Goal: Communication & Community: Answer question/provide support

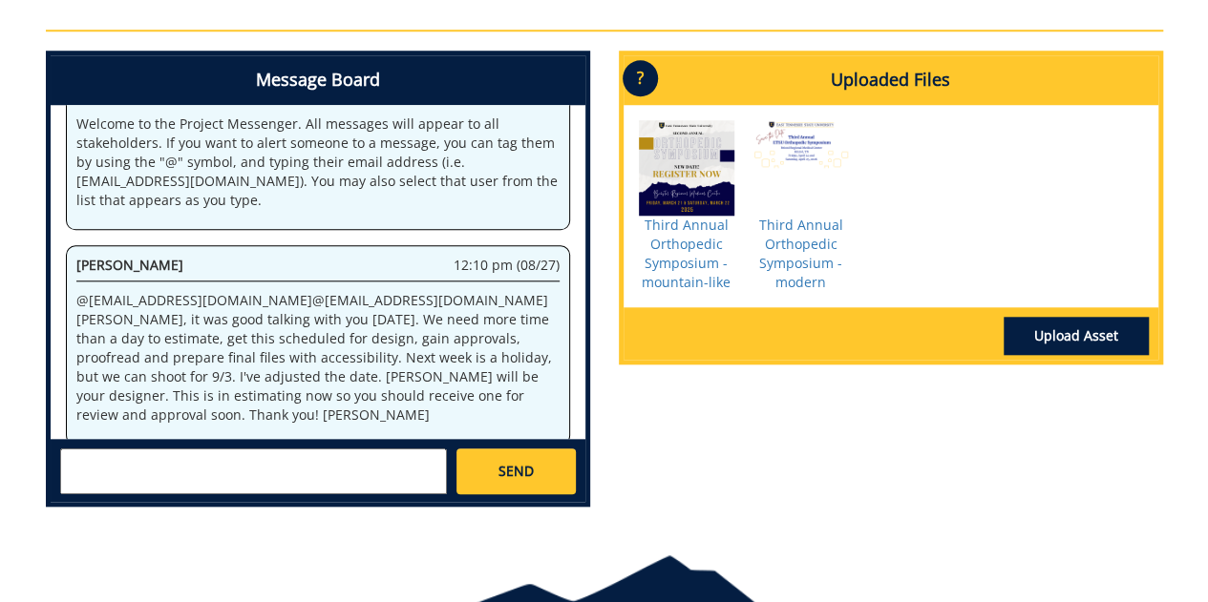
scroll to position [745, 0]
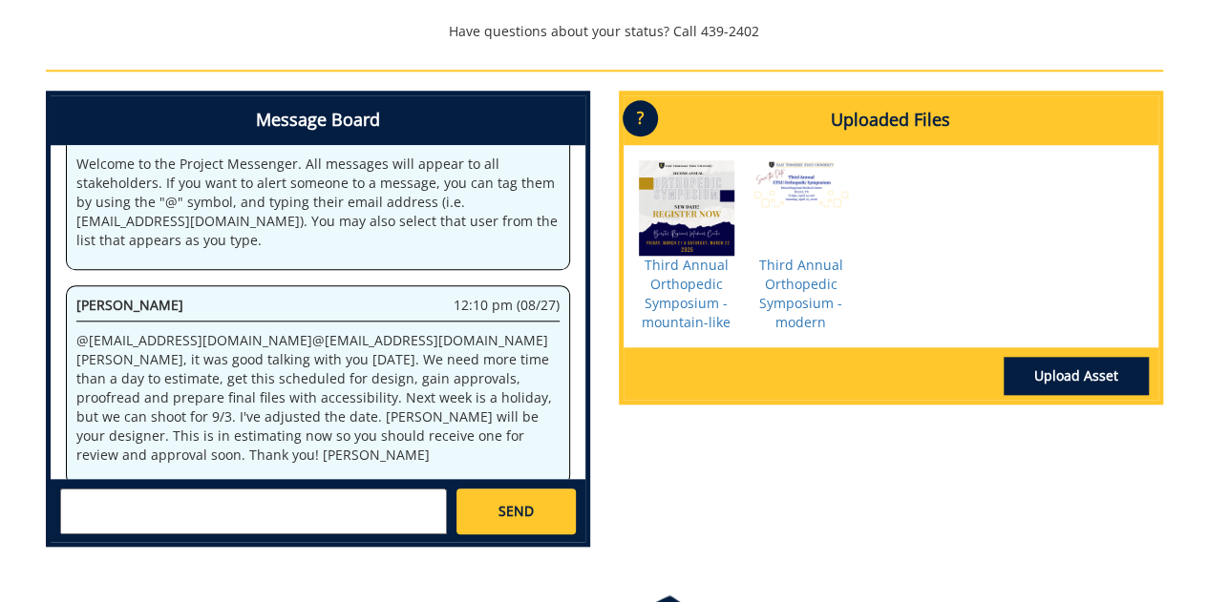
click at [243, 489] on textarea at bounding box center [253, 512] width 387 height 46
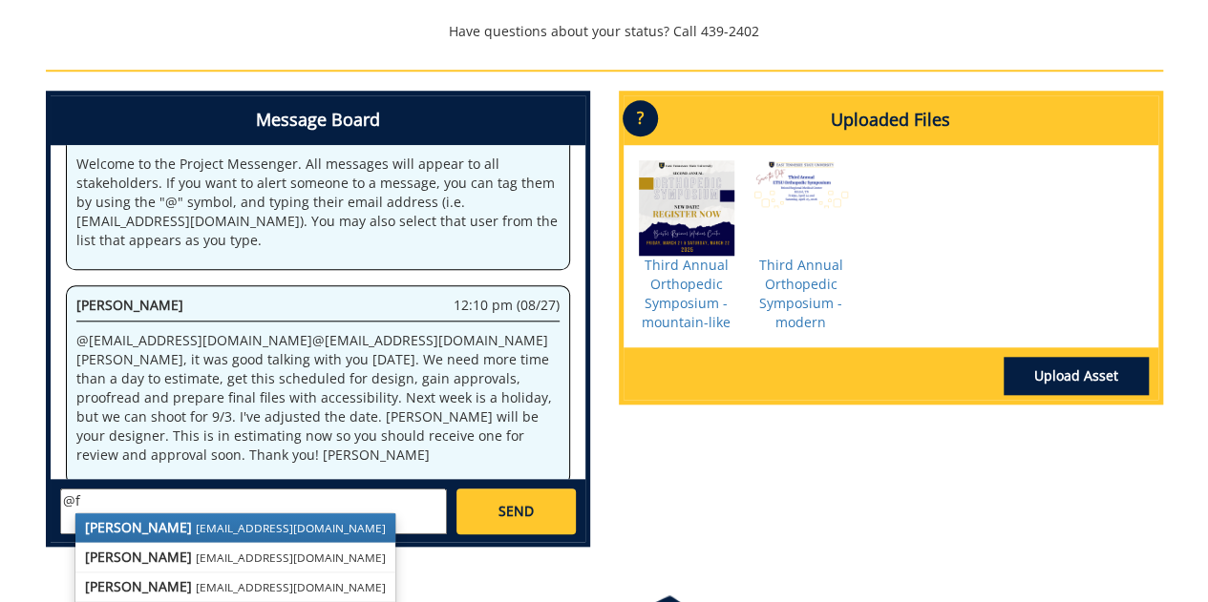
click at [231, 514] on link "[PERSON_NAME] [EMAIL_ADDRESS][DOMAIN_NAME]" at bounding box center [235, 528] width 320 height 29
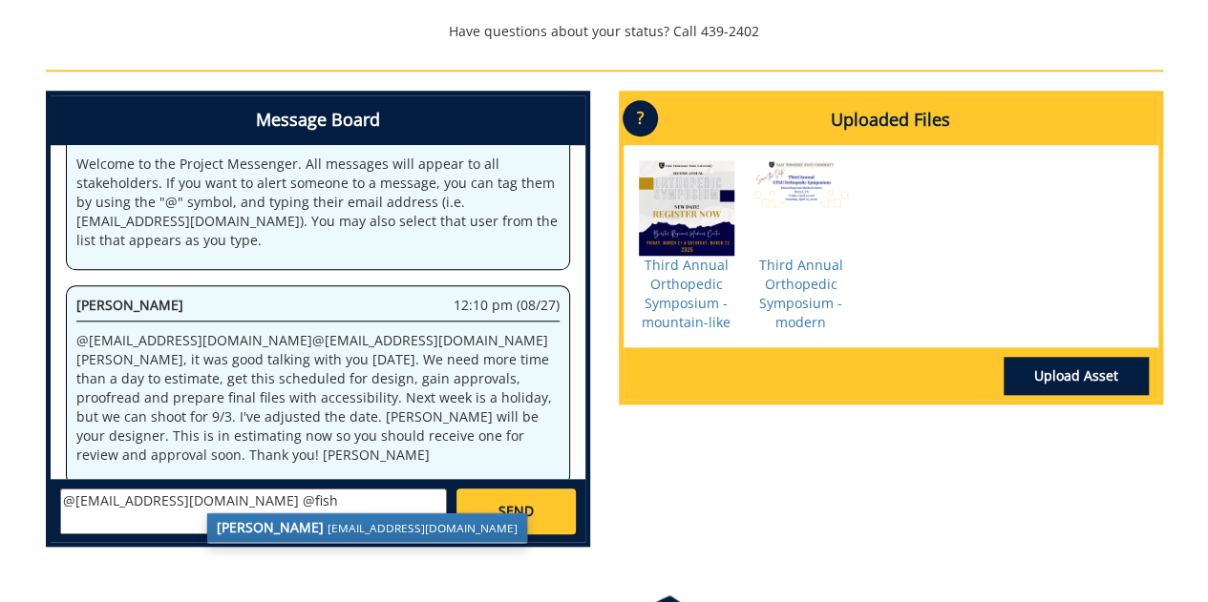
click at [239, 518] on strong "[PERSON_NAME]" at bounding box center [270, 527] width 107 height 18
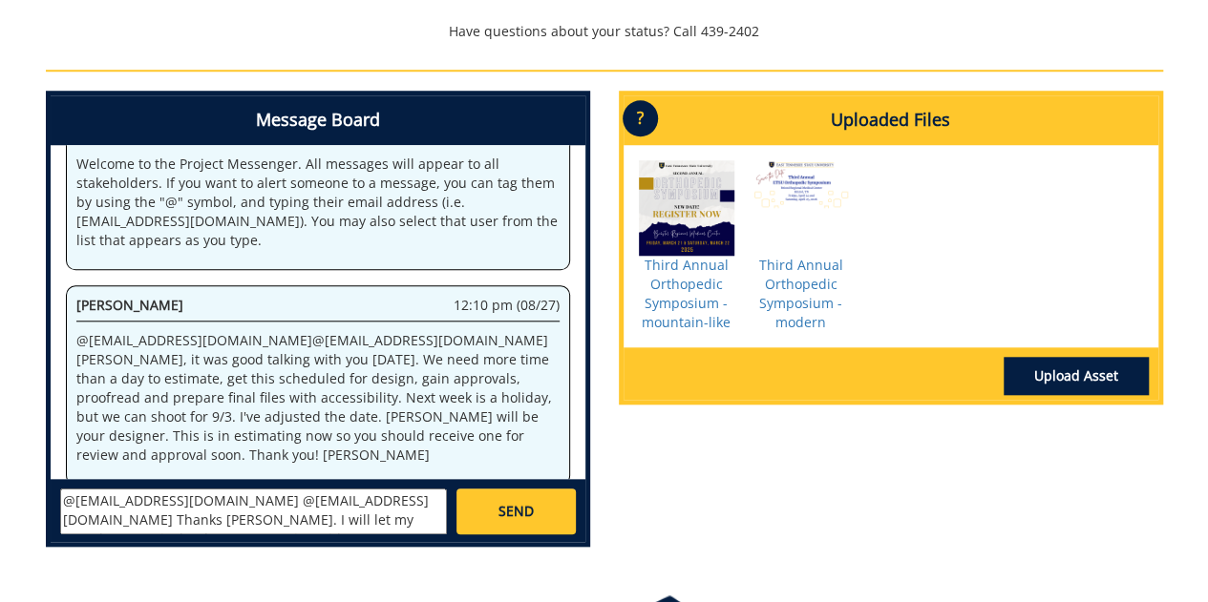
type textarea "@[EMAIL_ADDRESS][DOMAIN_NAME] @[EMAIL_ADDRESS][DOMAIN_NAME] Thanks [PERSON_NAME…"
click at [510, 502] on span "SEND" at bounding box center [515, 511] width 35 height 19
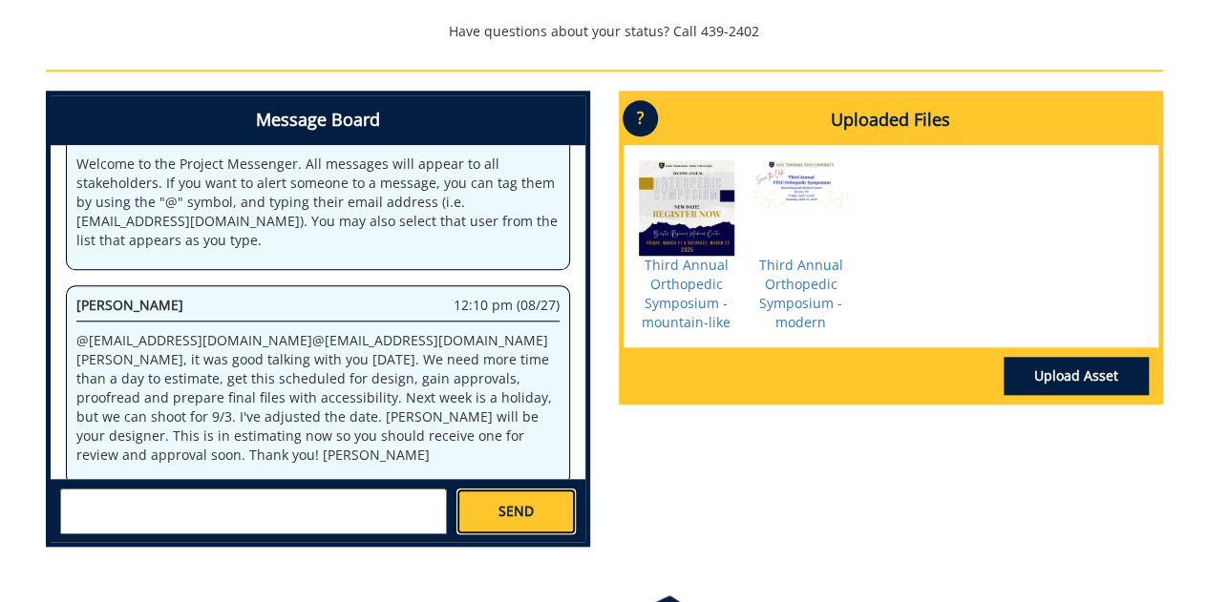
scroll to position [170, 0]
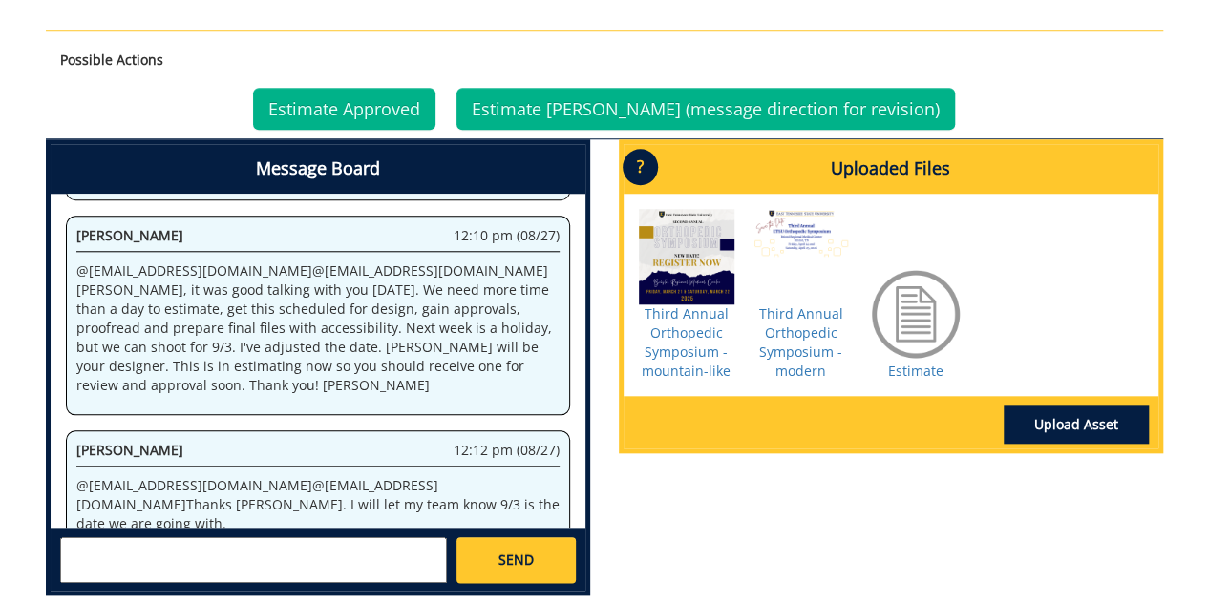
scroll to position [800, 0]
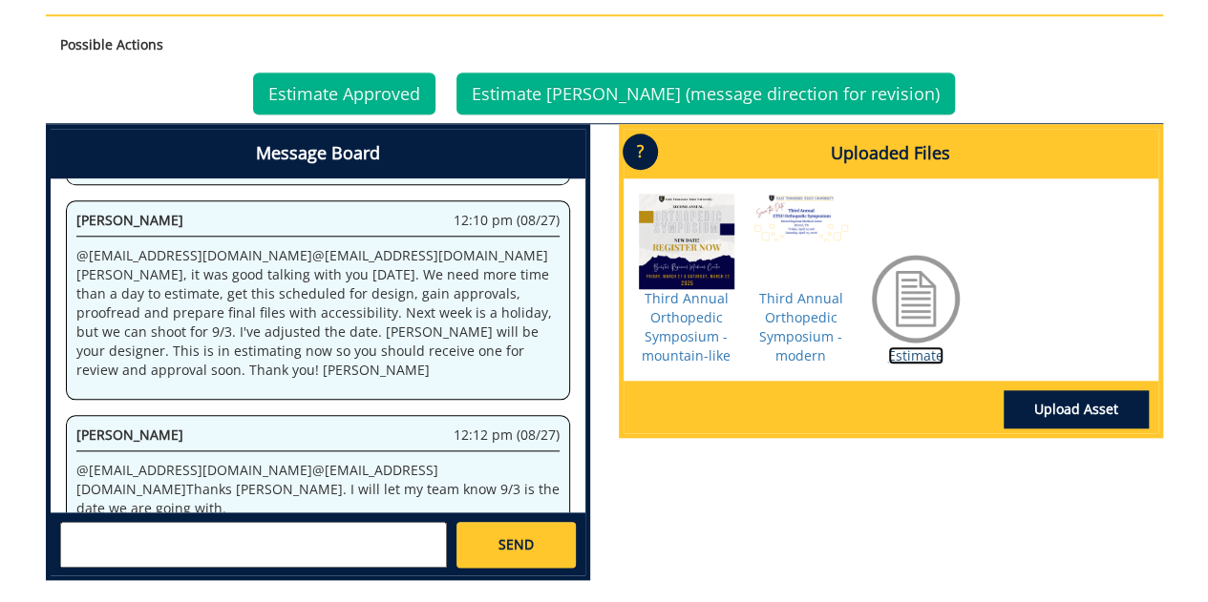
click at [908, 347] on link "Estimate" at bounding box center [915, 356] width 55 height 18
click at [378, 73] on link "Estimate Approved" at bounding box center [344, 94] width 182 height 42
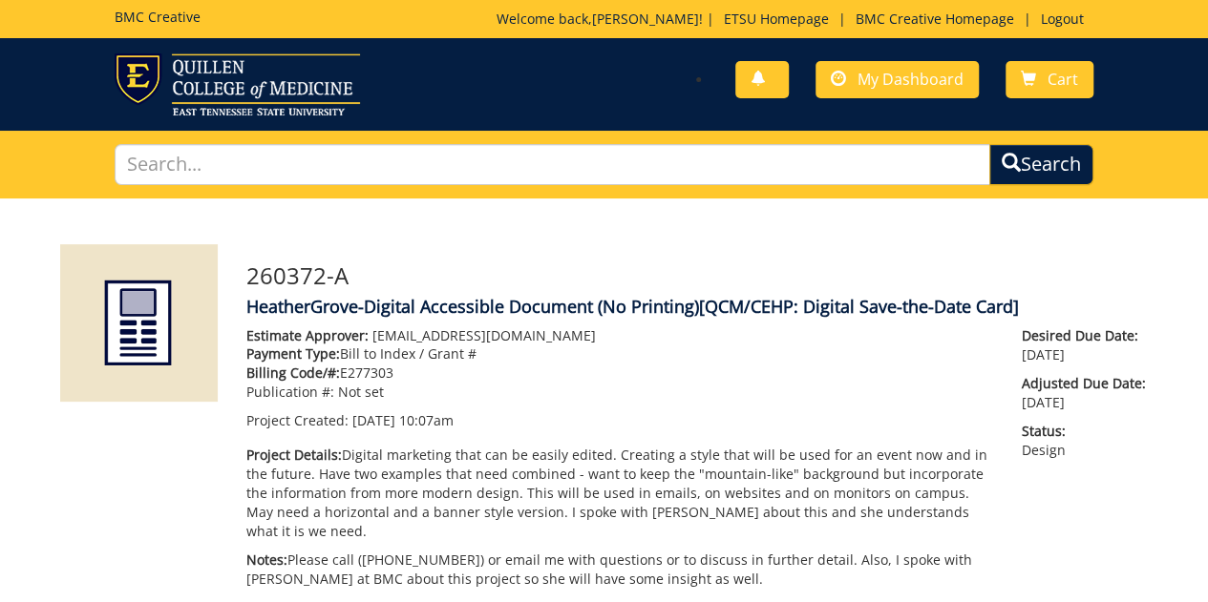
scroll to position [170, 0]
